Goal: Find specific page/section: Find specific page/section

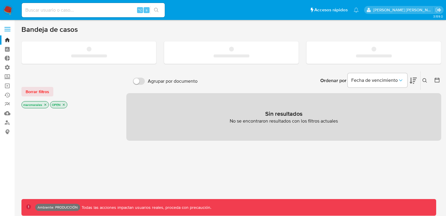
click at [12, 31] on label at bounding box center [7, 29] width 15 height 13
click at [0, 0] on input "checkbox" at bounding box center [0, 0] width 0 height 0
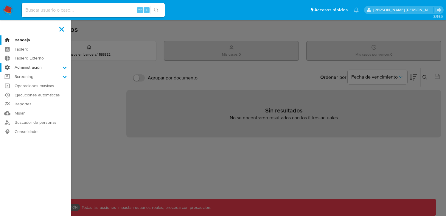
click at [69, 66] on label "Administración" at bounding box center [35, 67] width 71 height 9
click at [0, 0] on input "Administración" at bounding box center [0, 0] width 0 height 0
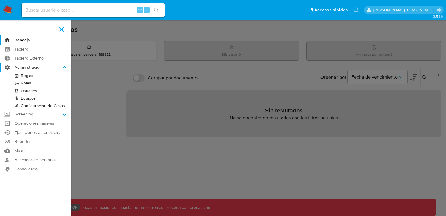
click at [66, 65] on label "Administración" at bounding box center [35, 67] width 71 height 9
click at [0, 0] on input "Administración" at bounding box center [0, 0] width 0 height 0
click at [64, 118] on label "Screening" at bounding box center [35, 114] width 71 height 9
click at [0, 0] on input "Screening" at bounding box center [0, 0] width 0 height 0
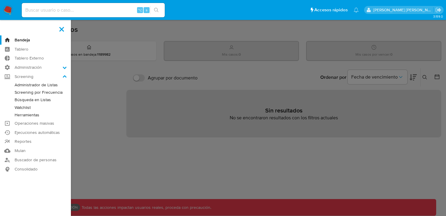
click at [49, 86] on link "Administrador de Listas" at bounding box center [35, 84] width 71 height 7
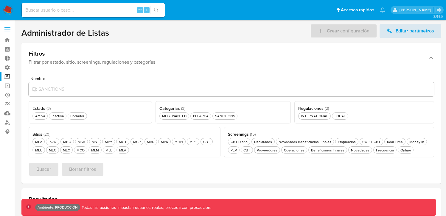
click at [110, 111] on div "Estado ( 3 )" at bounding box center [90, 108] width 116 height 7
click at [38, 115] on div "Activa Activa" at bounding box center [40, 116] width 12 height 5
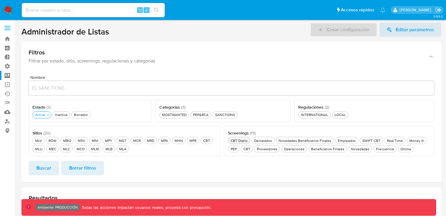
click at [239, 139] on div "CBT Diario CBT Diario" at bounding box center [239, 140] width 19 height 5
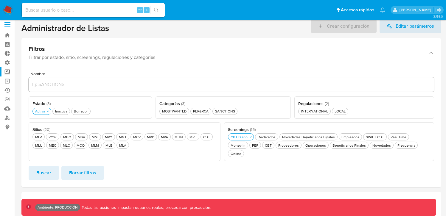
scroll to position [7, 0]
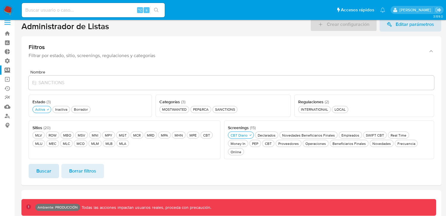
click at [44, 165] on span "Buscar" at bounding box center [43, 171] width 15 height 13
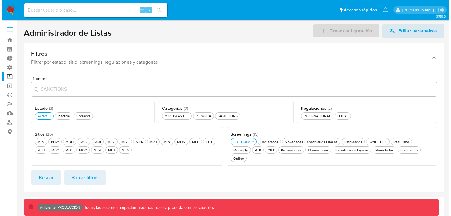
scroll to position [122, 0]
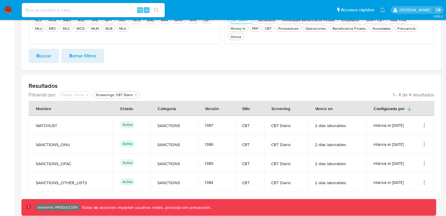
drag, startPoint x: 387, startPoint y: 118, endPoint x: 382, endPoint y: 123, distance: 7.6
click at [390, 123] on div "mtarsia el [DATE]" at bounding box center [401, 126] width 54 height 6
click at [374, 126] on td "mtarsia el [DATE]" at bounding box center [400, 125] width 68 height 19
click at [426, 123] on icon "Acciones" at bounding box center [425, 126] width 6 height 6
click at [401, 131] on button "Ver detalles" at bounding box center [401, 139] width 54 height 16
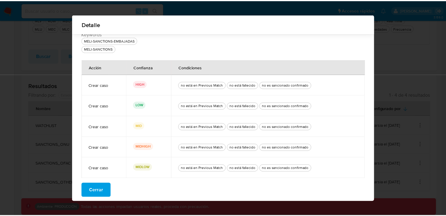
scroll to position [32, 0]
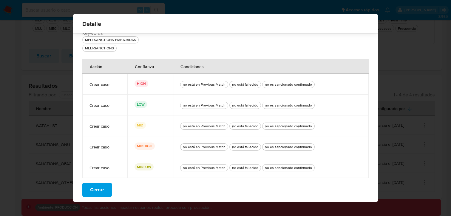
click at [414, 118] on div "Detalle Nombre WATCHLIST Categorías SANCTIONS Sitio CBT Screening DAILY_CBT_SCR…" at bounding box center [225, 108] width 451 height 216
click at [100, 191] on span "Cerrar" at bounding box center [97, 190] width 14 height 13
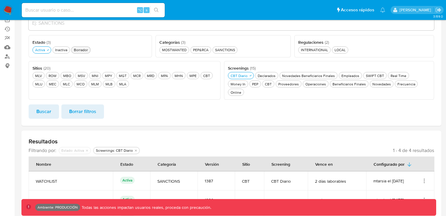
scroll to position [0, 0]
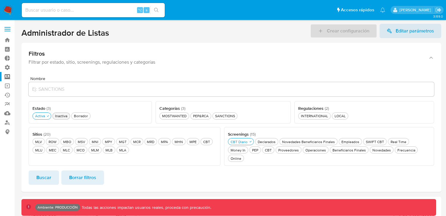
click at [59, 115] on div "Inactiva Inactiva" at bounding box center [61, 116] width 15 height 5
click at [89, 115] on div "Borrador Borrador" at bounding box center [84, 116] width 16 height 5
click at [37, 174] on span "Buscar" at bounding box center [43, 177] width 15 height 13
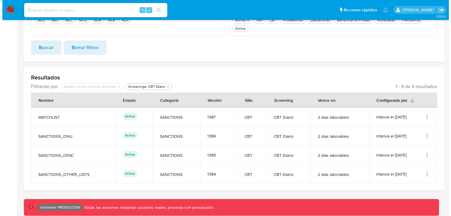
scroll to position [122, 0]
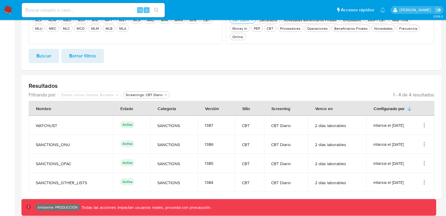
click at [423, 161] on icon "Acciones" at bounding box center [425, 164] width 6 height 6
click at [399, 170] on button "Ver detalles" at bounding box center [401, 178] width 54 height 16
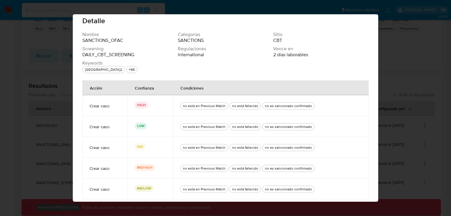
scroll to position [0, 0]
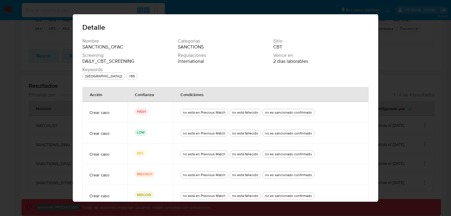
click at [446, 80] on div "Detalle Nombre SANCTIONS_OFAC Categorías SANCTIONS Sitio CBT Screening DAILY_CB…" at bounding box center [225, 108] width 451 height 216
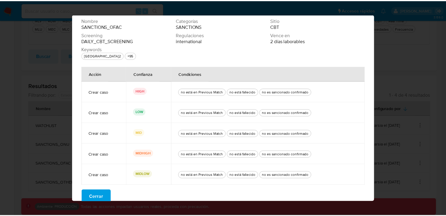
scroll to position [23, 0]
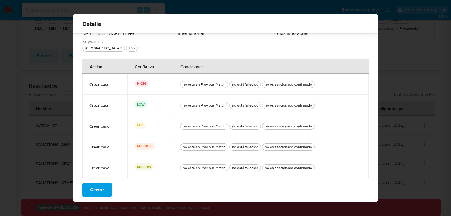
click at [100, 188] on span "Cerrar" at bounding box center [97, 190] width 14 height 13
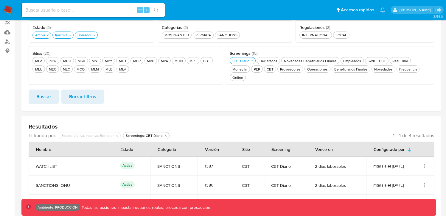
scroll to position [122, 0]
